Goal: Task Accomplishment & Management: Use online tool/utility

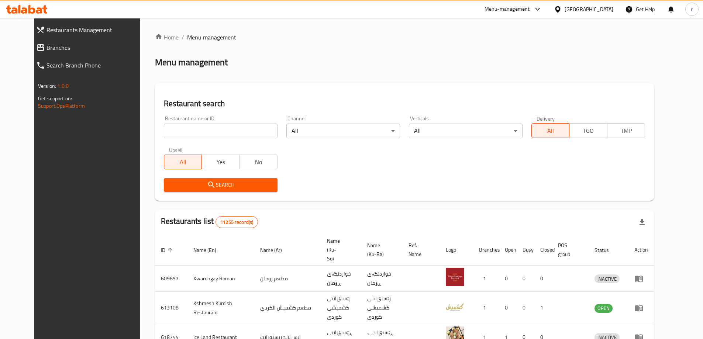
click at [205, 119] on div "Restaurant name or ID Restaurant name or ID" at bounding box center [221, 127] width 114 height 22
click at [198, 128] on input "search" at bounding box center [221, 131] width 114 height 15
paste input "Pizza Express"
type input "Pizza Express"
click at [170, 182] on span "Search" at bounding box center [221, 184] width 102 height 9
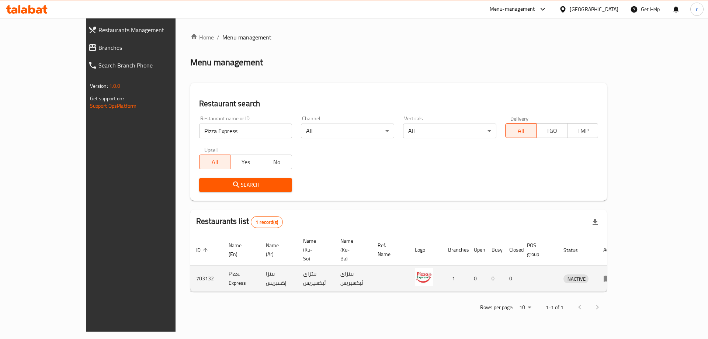
click at [612, 276] on icon "enhanced table" at bounding box center [608, 279] width 8 height 6
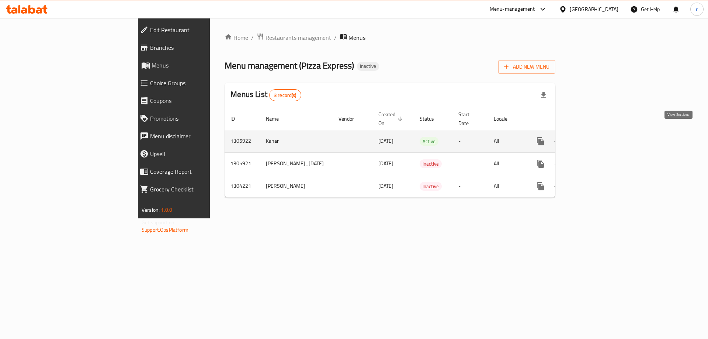
click at [598, 137] on icon "enhanced table" at bounding box center [593, 141] width 9 height 9
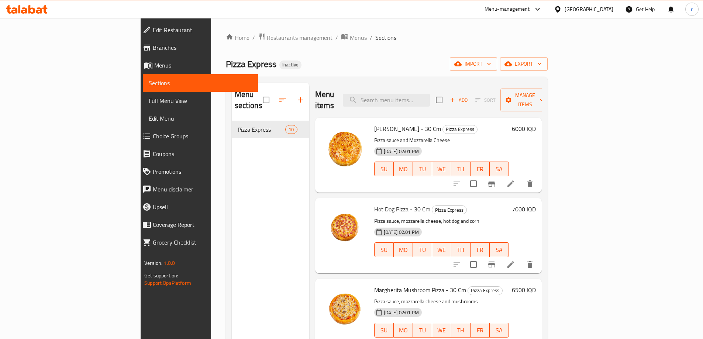
click at [143, 96] on link "Full Menu View" at bounding box center [200, 101] width 115 height 18
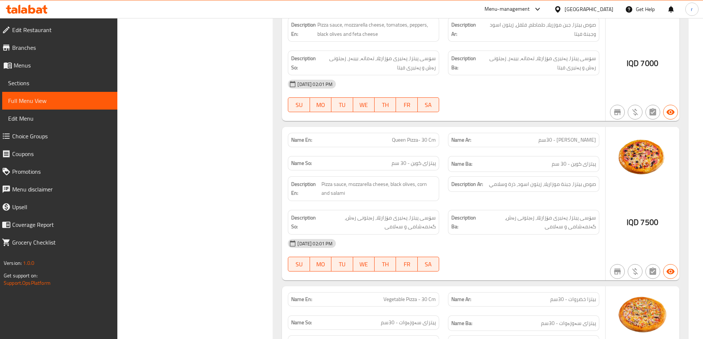
scroll to position [639, 0]
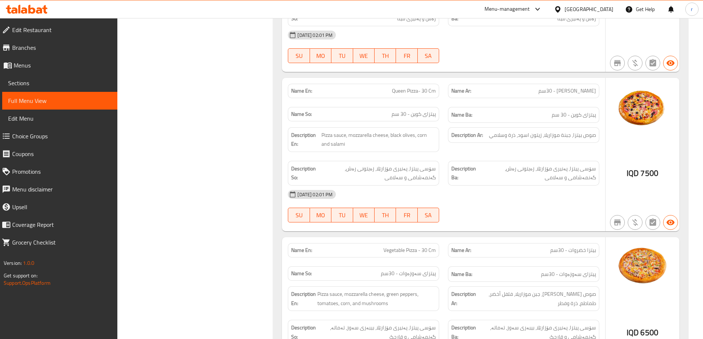
click at [280, 180] on div "Name En: [PERSON_NAME] - 30 Cm Name Ar: [PERSON_NAME] - 30 سم Name So: پیتزای م…" at bounding box center [480, 254] width 415 height 1540
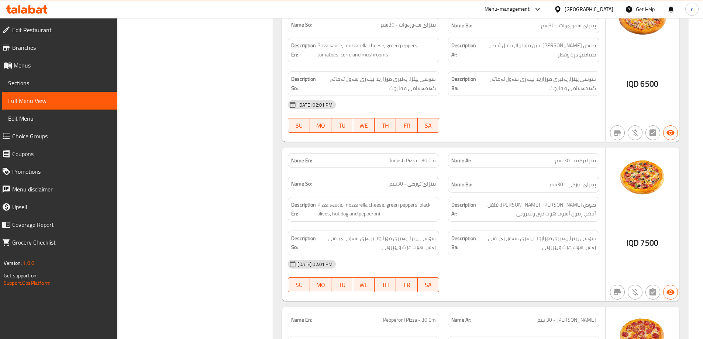
scroll to position [887, 0]
click at [277, 194] on div "Name En: [PERSON_NAME] - 30 Cm Name Ar: [PERSON_NAME] - 30 سم Name So: پیتزای م…" at bounding box center [480, 6] width 415 height 1540
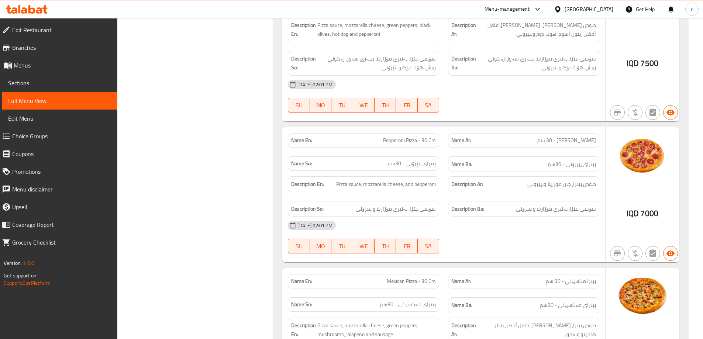
scroll to position [1084, 0]
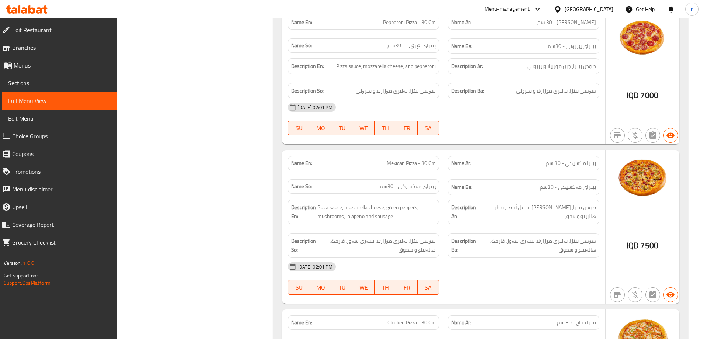
scroll to position [1231, 0]
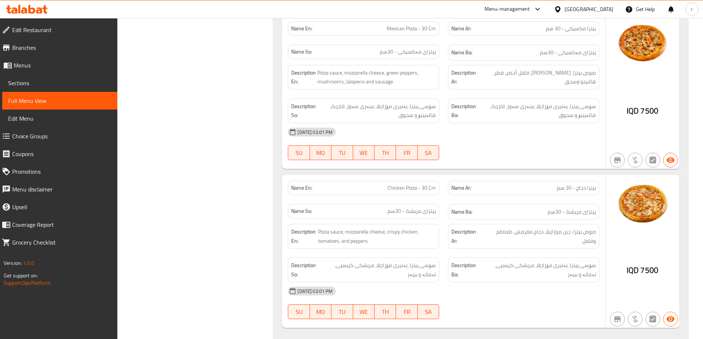
scroll to position [1329, 0]
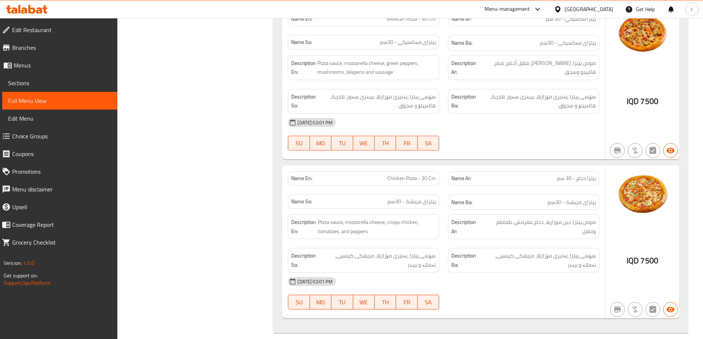
click at [427, 167] on div "Name En: Chicken Pizza - 30 Cm" at bounding box center [363, 178] width 160 height 23
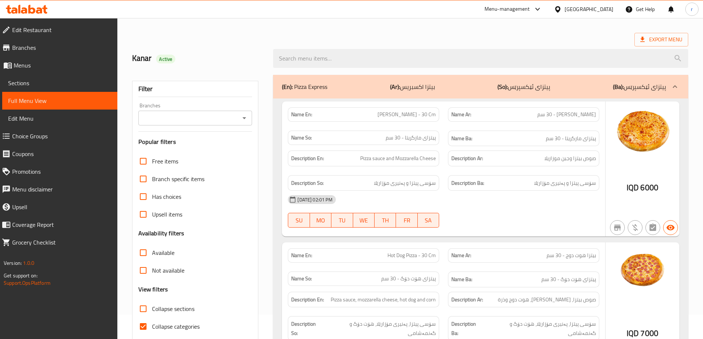
scroll to position [0, 0]
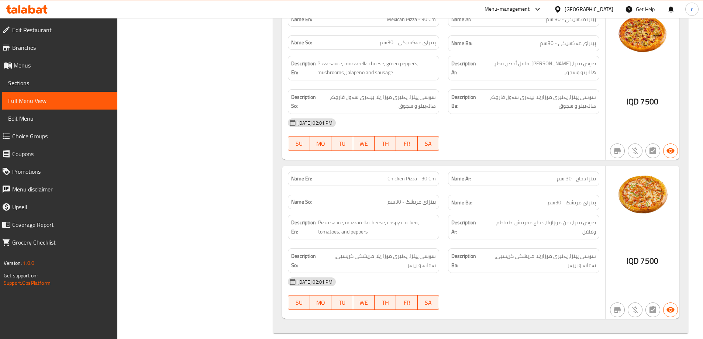
scroll to position [1329, 0]
click at [90, 46] on span "Branches" at bounding box center [61, 47] width 99 height 9
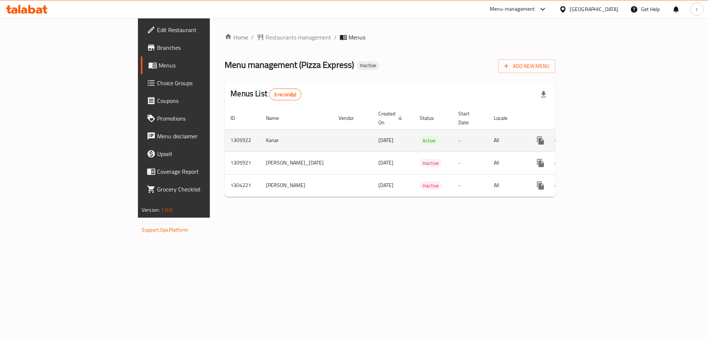
click at [598, 136] on icon "enhanced table" at bounding box center [593, 140] width 9 height 9
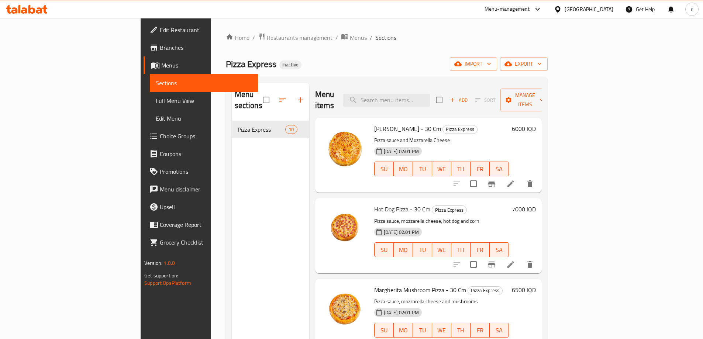
click at [150, 108] on link "Full Menu View" at bounding box center [204, 101] width 108 height 18
